Goal: Register for event/course

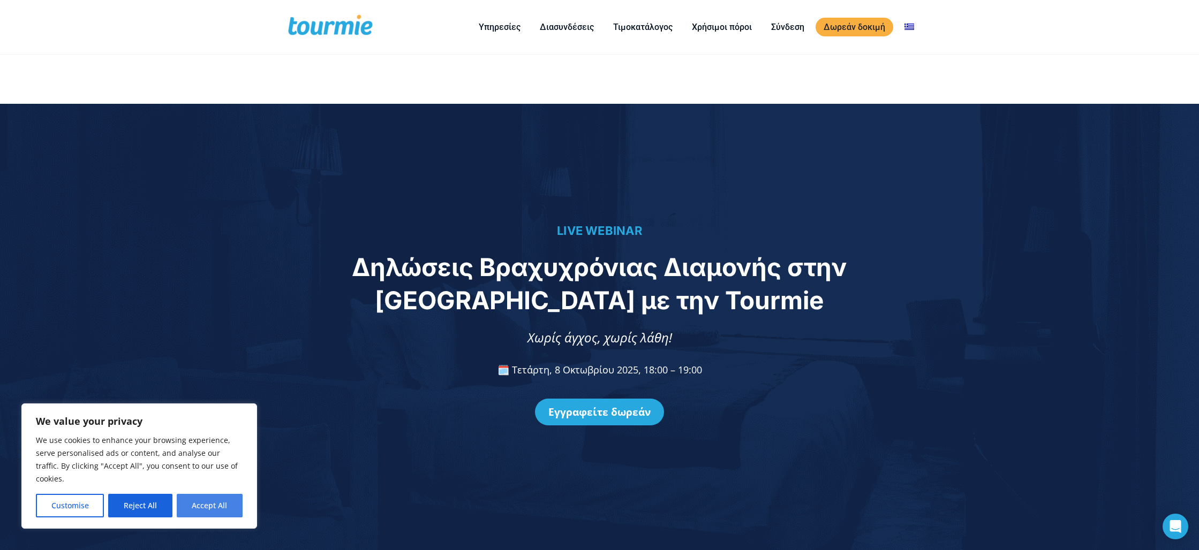
click at [192, 504] on button "Accept All" at bounding box center [210, 506] width 66 height 24
checkbox input "true"
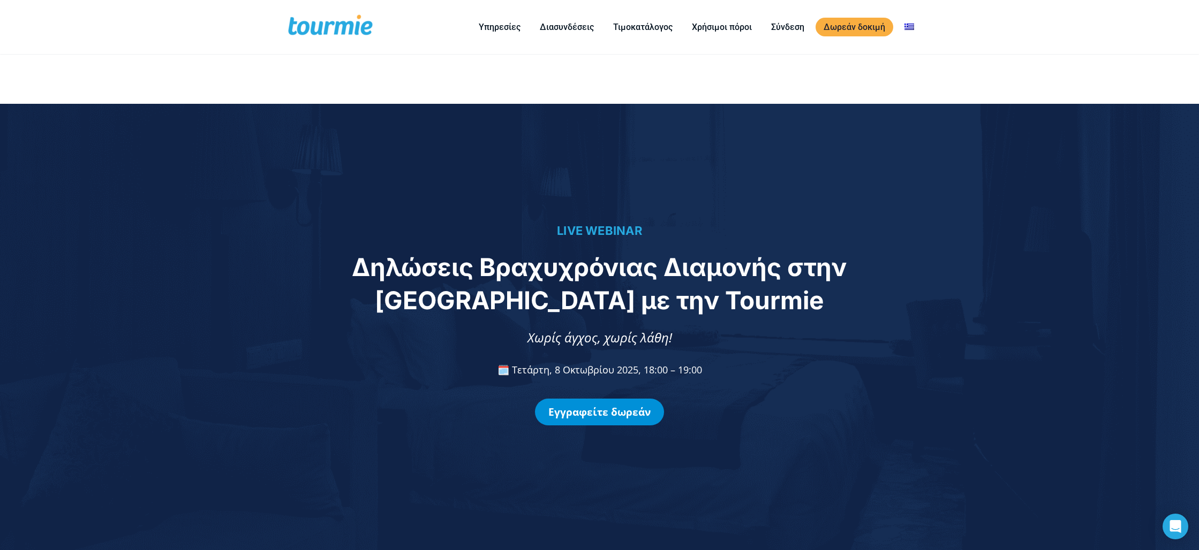
click at [625, 418] on link "Εγγραφείτε δωρεάν" at bounding box center [599, 412] width 129 height 27
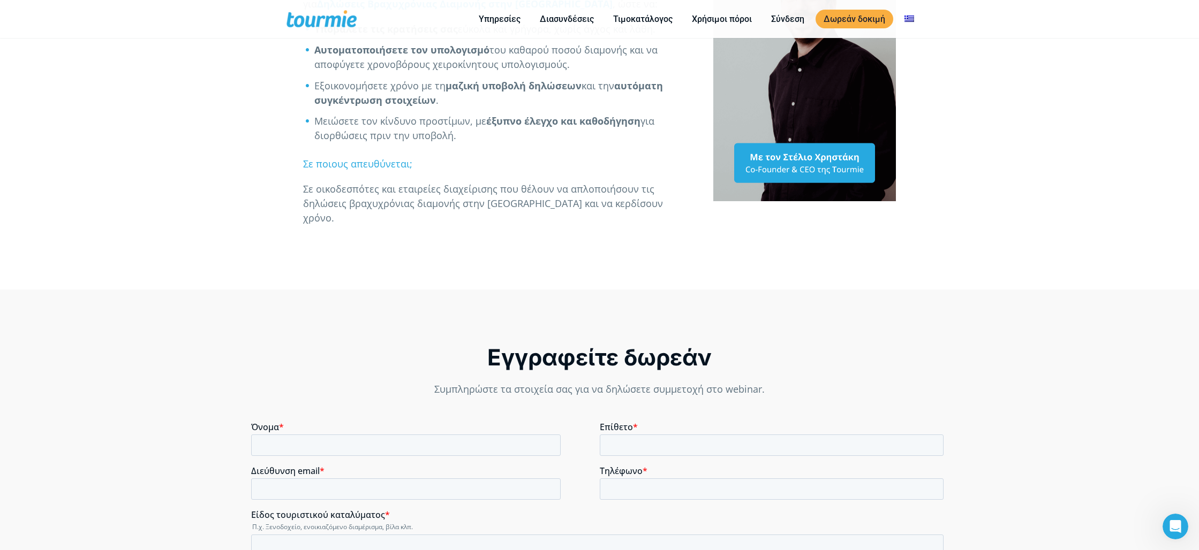
scroll to position [668, 0]
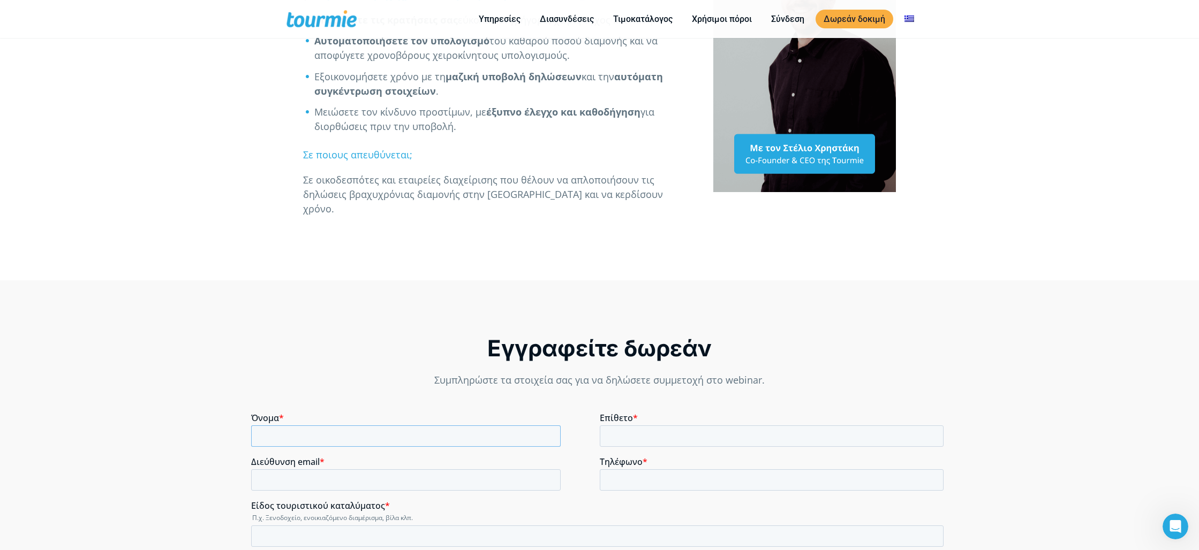
click at [441, 435] on input "Όνομα *" at bounding box center [405, 436] width 309 height 21
type input "[PERSON_NAME]"
click at [652, 437] on input "Επίθετο *" at bounding box center [771, 436] width 344 height 21
type input "ΠΑΠΑΒΑΡΣΑΜΗΣ"
click at [460, 484] on input "Διεύθυνση email *" at bounding box center [405, 480] width 309 height 21
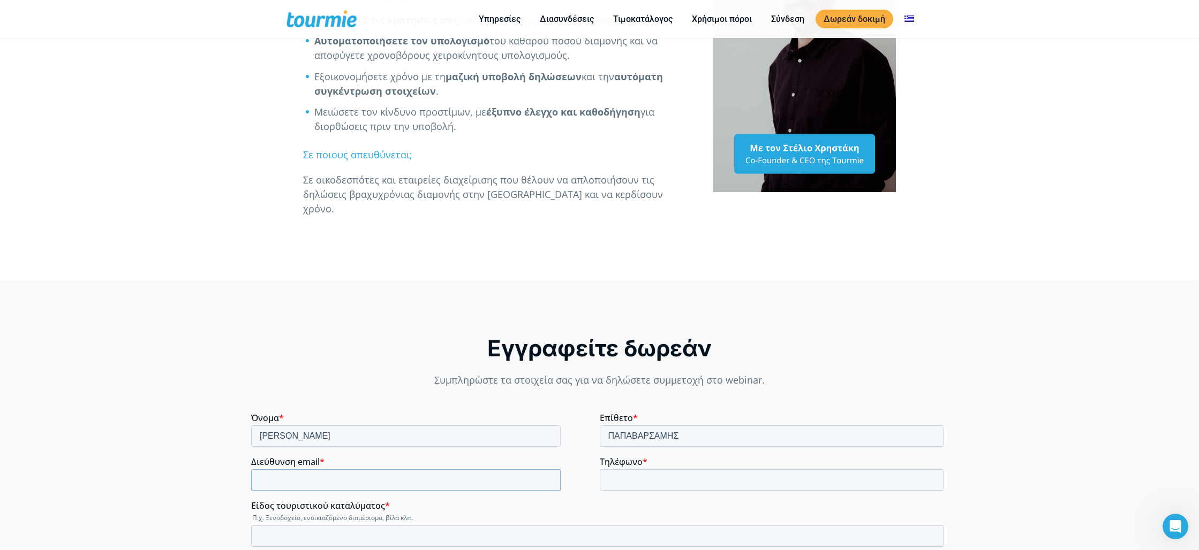
type input "[EMAIL_ADDRESS][DOMAIN_NAME]"
click at [654, 488] on input "Τηλέφωνο *" at bounding box center [771, 480] width 344 height 21
type input "[PHONE_NUMBER]"
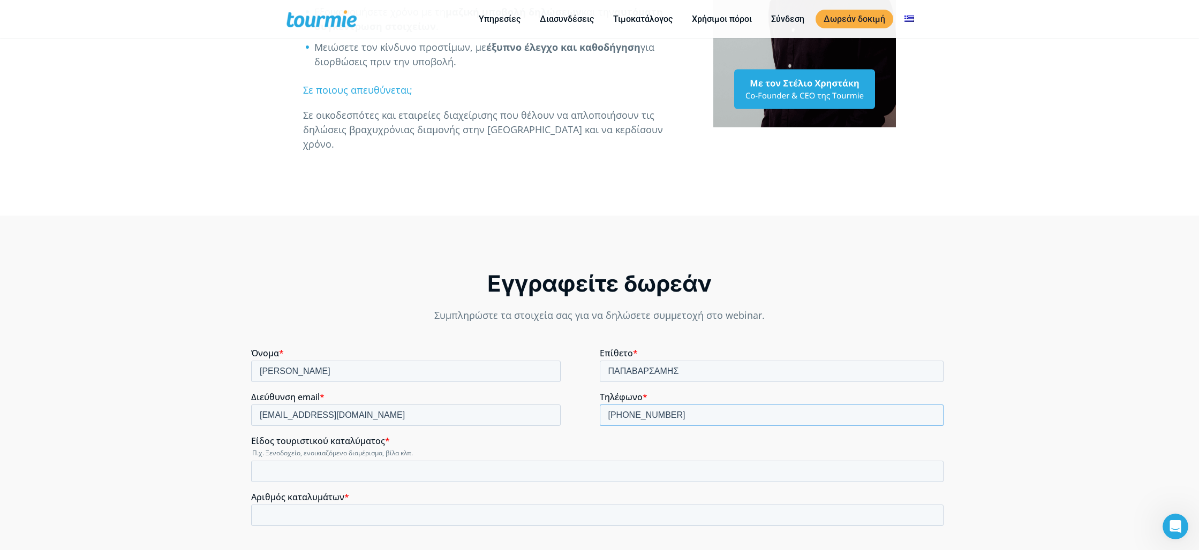
scroll to position [855, 0]
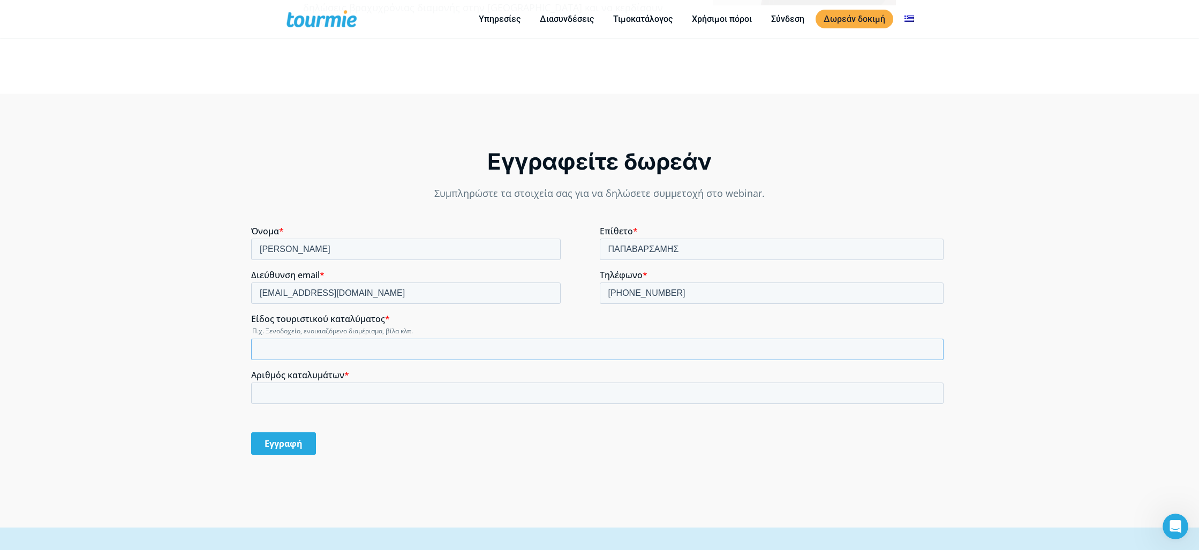
click at [349, 351] on input "Είδος τουριστικού καταλύματος *" at bounding box center [597, 349] width 692 height 21
type input "σ"
type input "Ενοικιαζόμενο studio"
click at [336, 400] on input "Αριθμός καταλυμάτων *" at bounding box center [597, 393] width 692 height 21
type input "1"
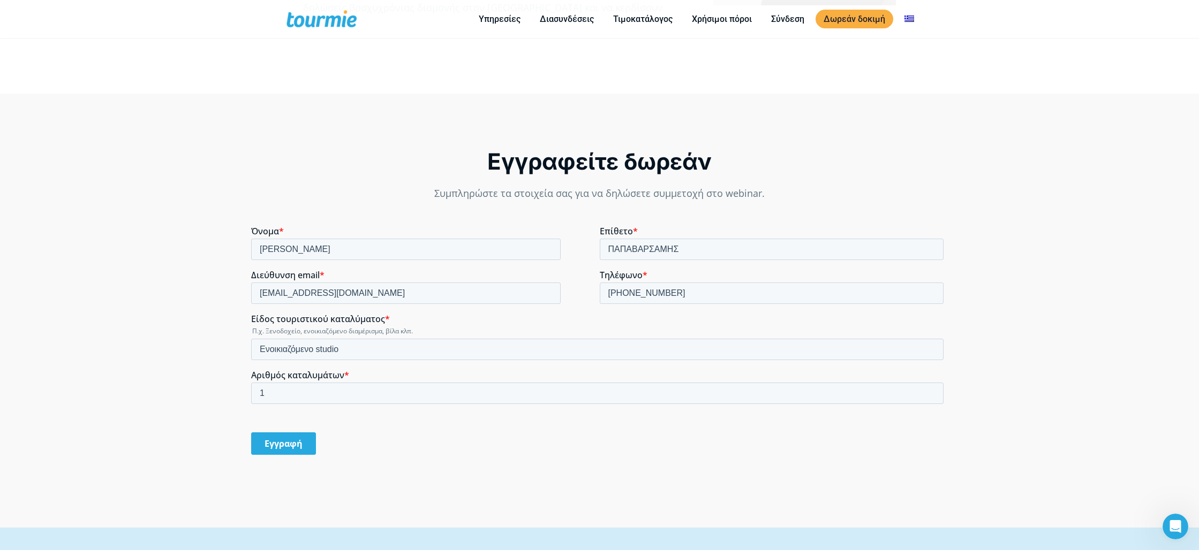
click at [377, 444] on div "Εγγραφή" at bounding box center [599, 444] width 697 height 41
click at [309, 449] on input "Εγγραφή" at bounding box center [283, 444] width 65 height 22
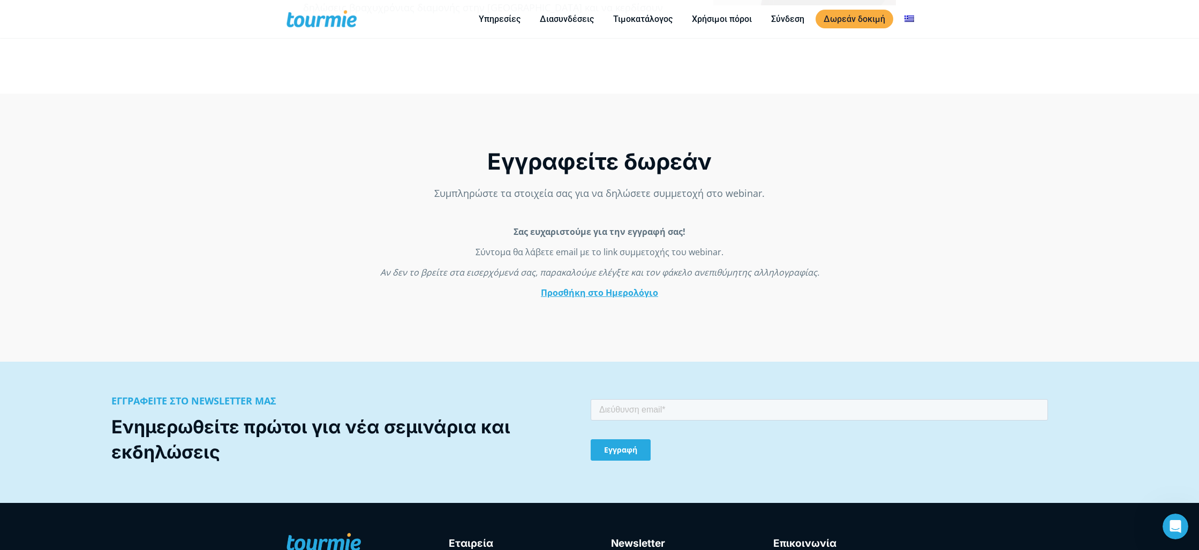
click at [595, 295] on link "Προσθήκη στο Ημερολόγιο" at bounding box center [598, 293] width 117 height 12
